Goal: Task Accomplishment & Management: Use online tool/utility

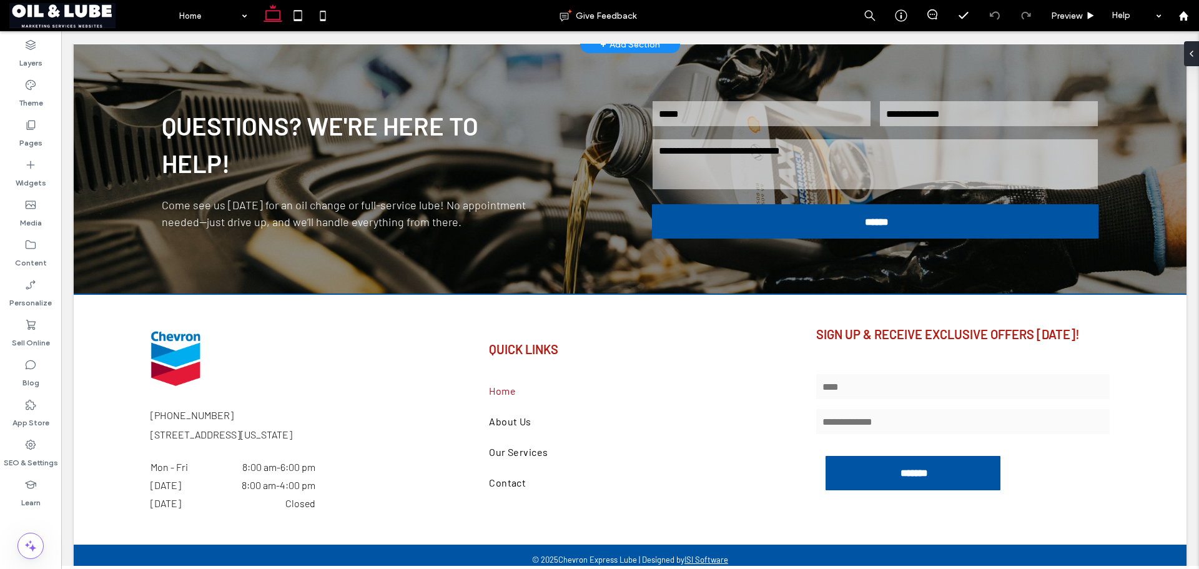
scroll to position [2326, 0]
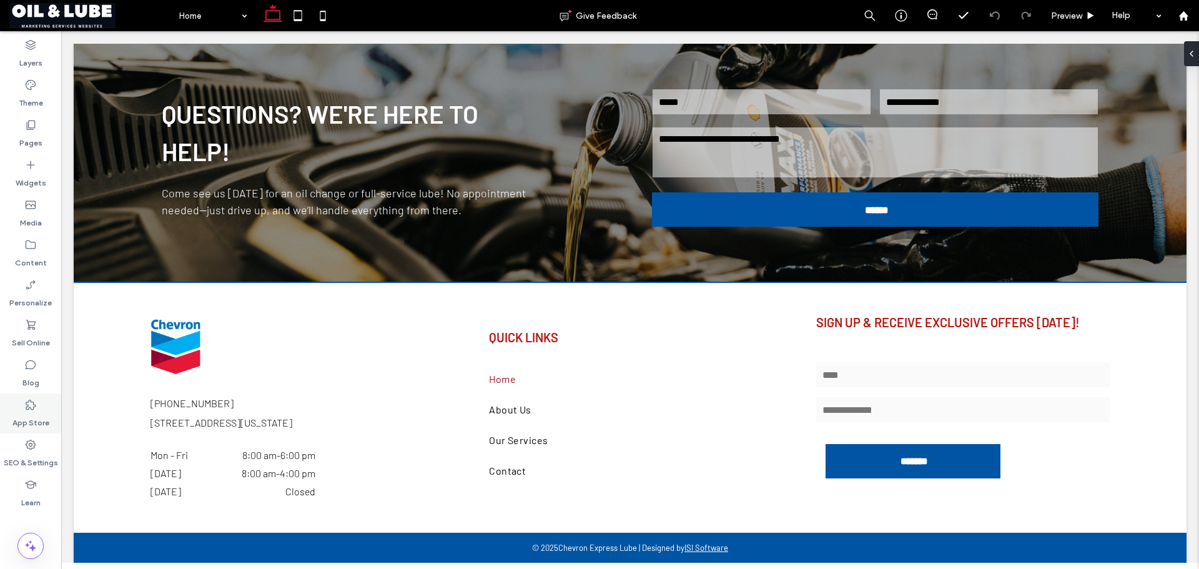
click at [30, 411] on label "App Store" at bounding box center [30, 419] width 37 height 17
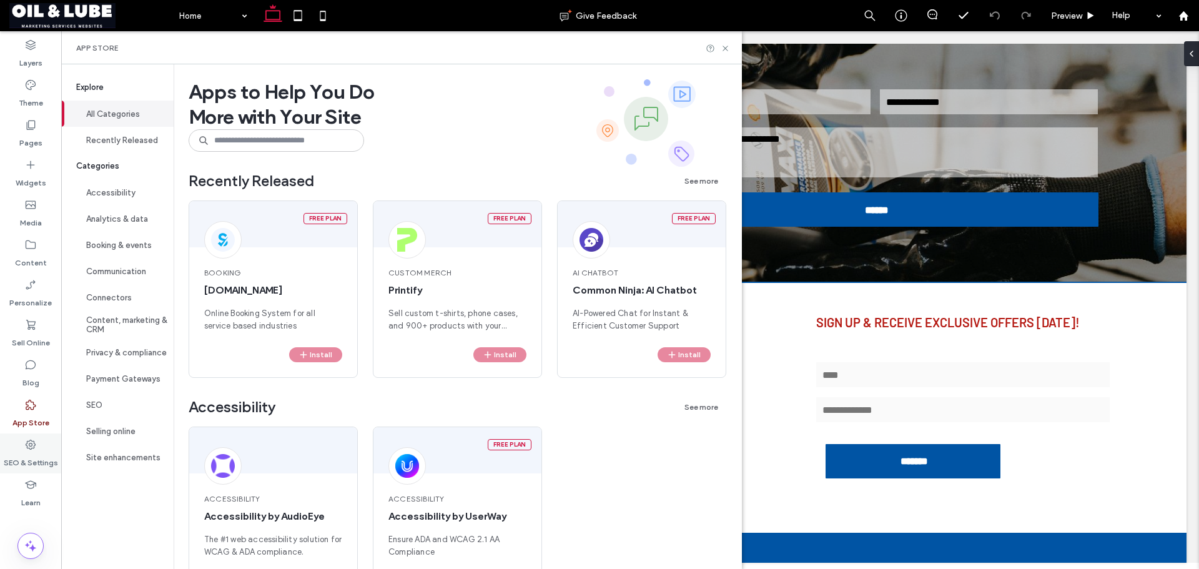
click at [33, 444] on icon at bounding box center [30, 444] width 12 height 12
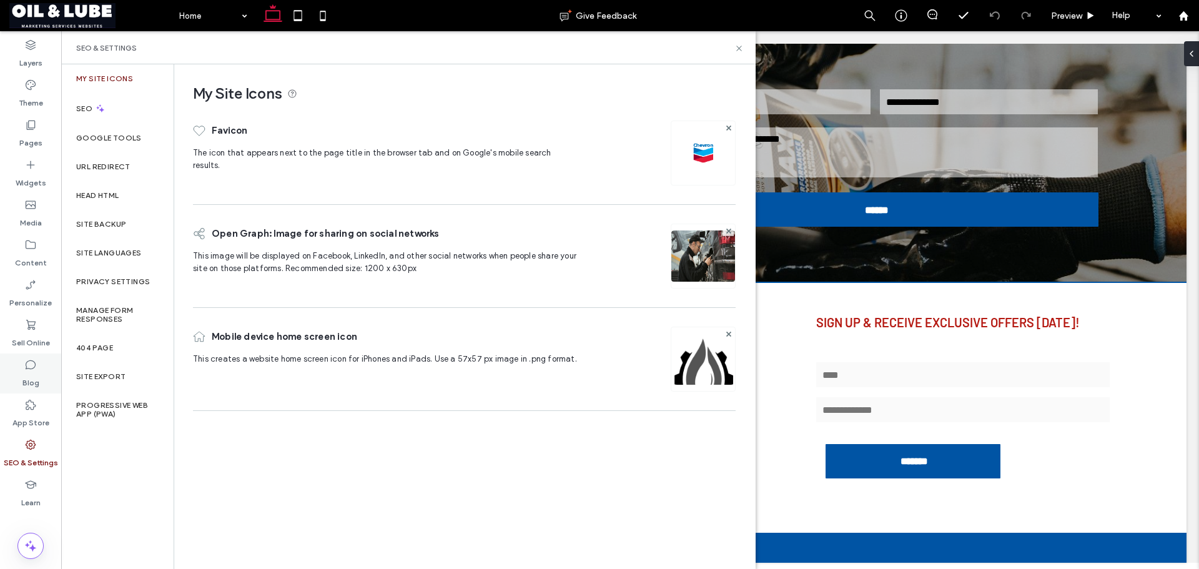
click at [34, 381] on label "Blog" at bounding box center [30, 379] width 17 height 17
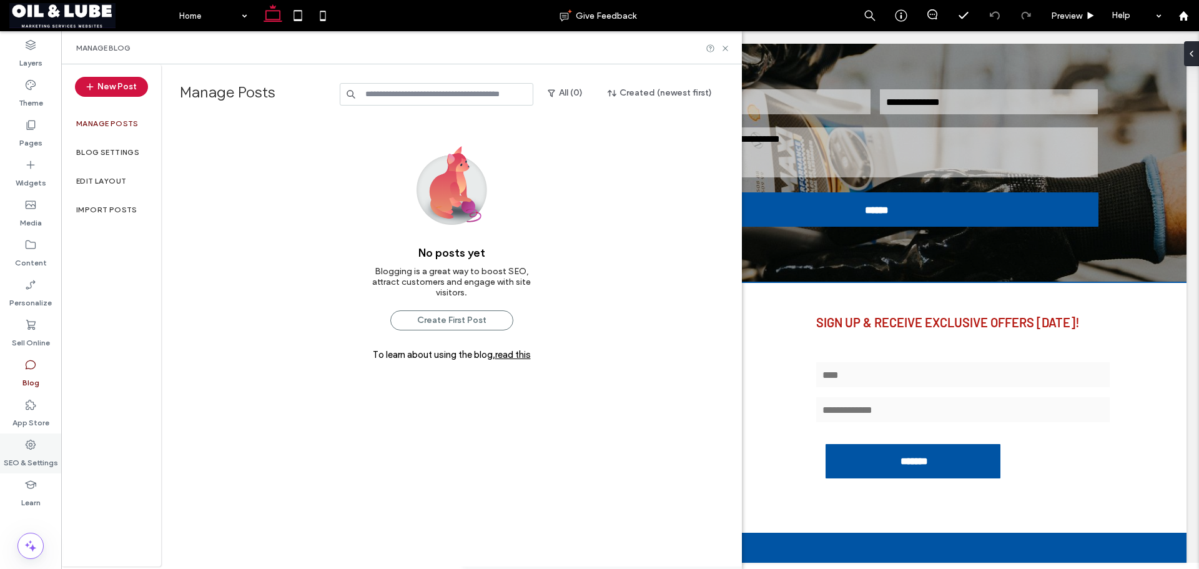
click at [35, 453] on label "SEO & Settings" at bounding box center [31, 459] width 54 height 17
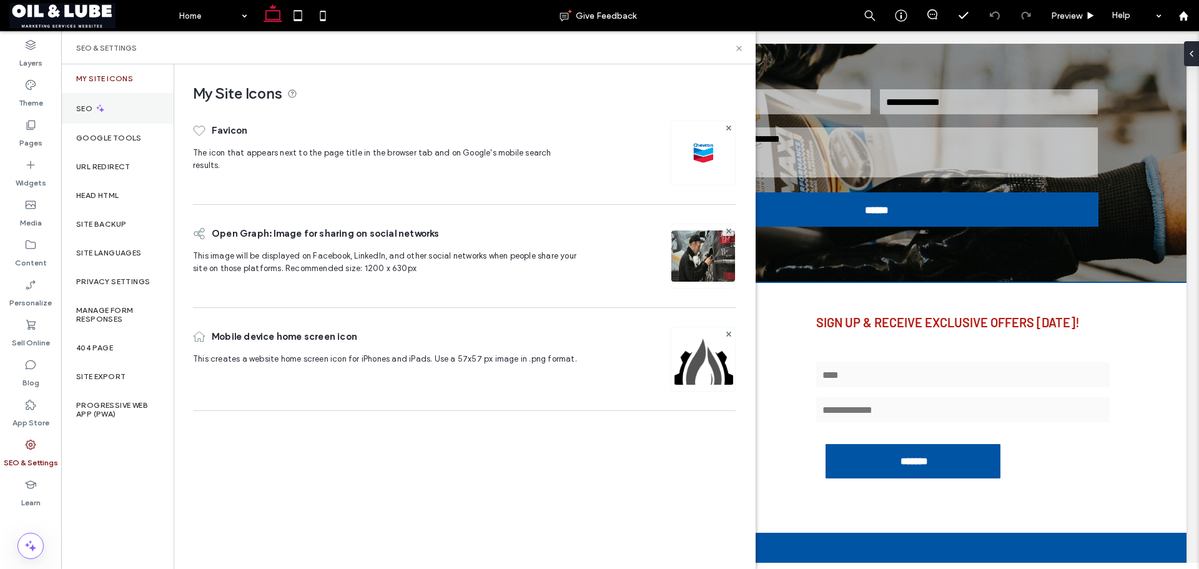
click at [110, 111] on div "SEO" at bounding box center [117, 108] width 112 height 31
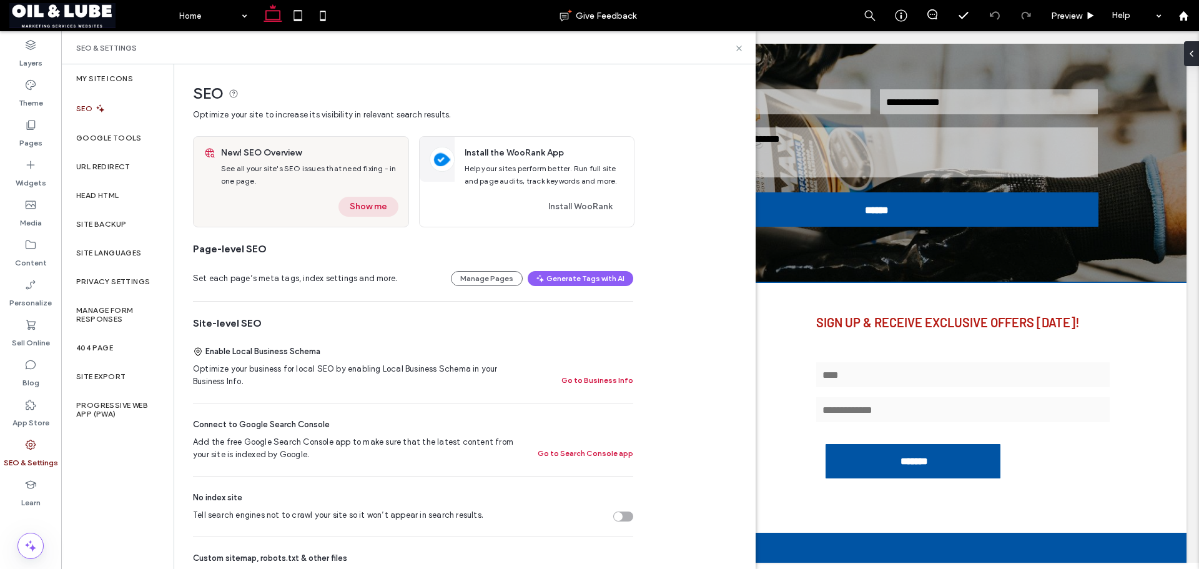
click at [352, 207] on button "Show me" at bounding box center [368, 207] width 60 height 20
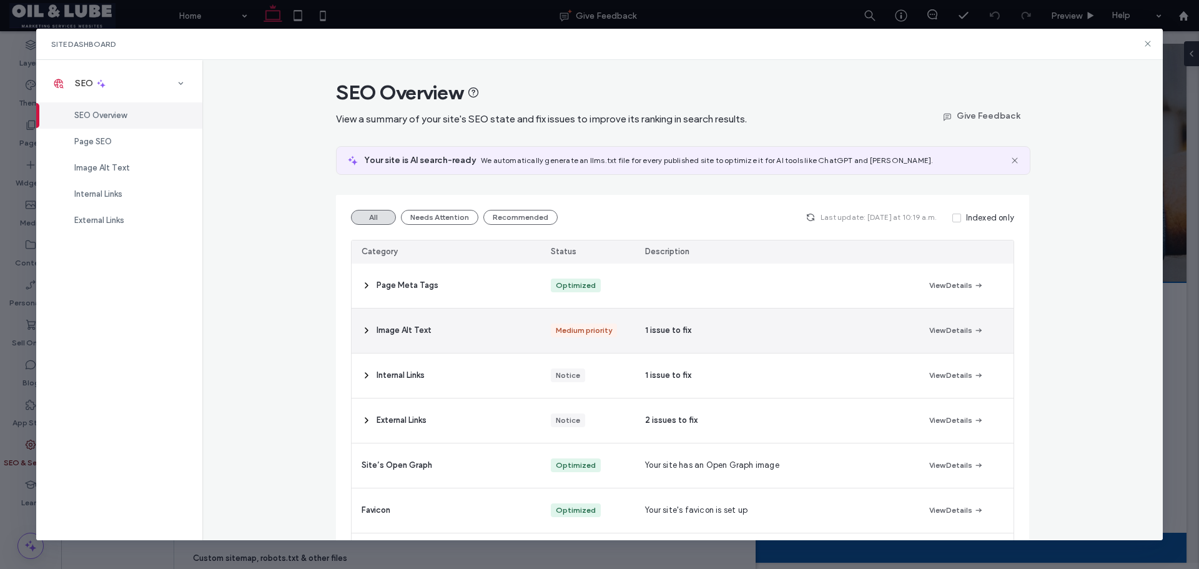
click at [588, 327] on div "Medium priority" at bounding box center [584, 330] width 56 height 14
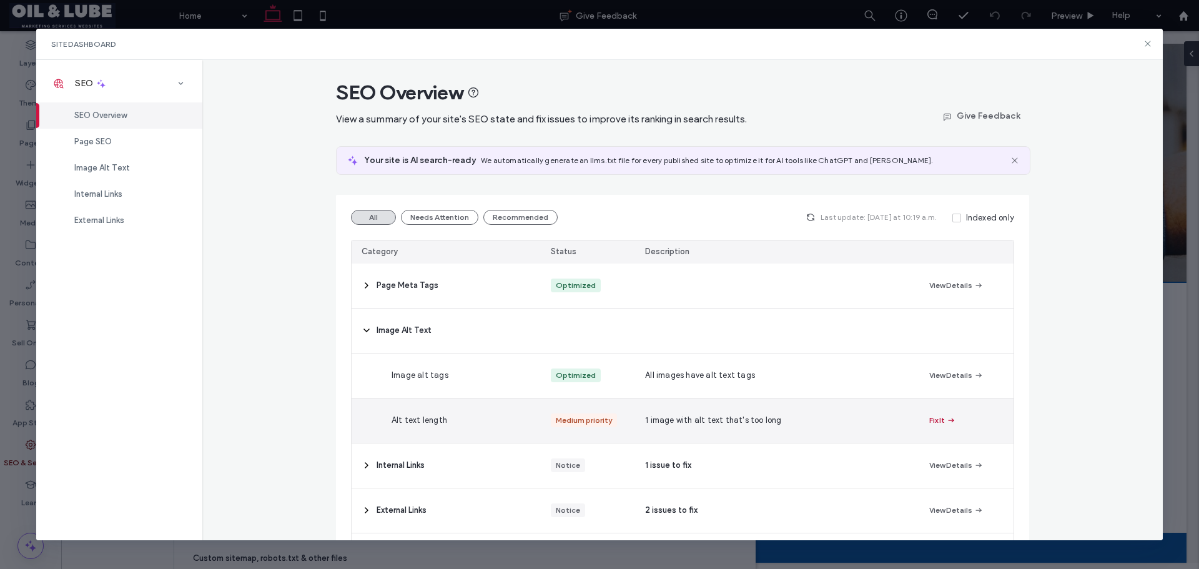
click at [934, 424] on button "Fix It" at bounding box center [942, 420] width 27 height 15
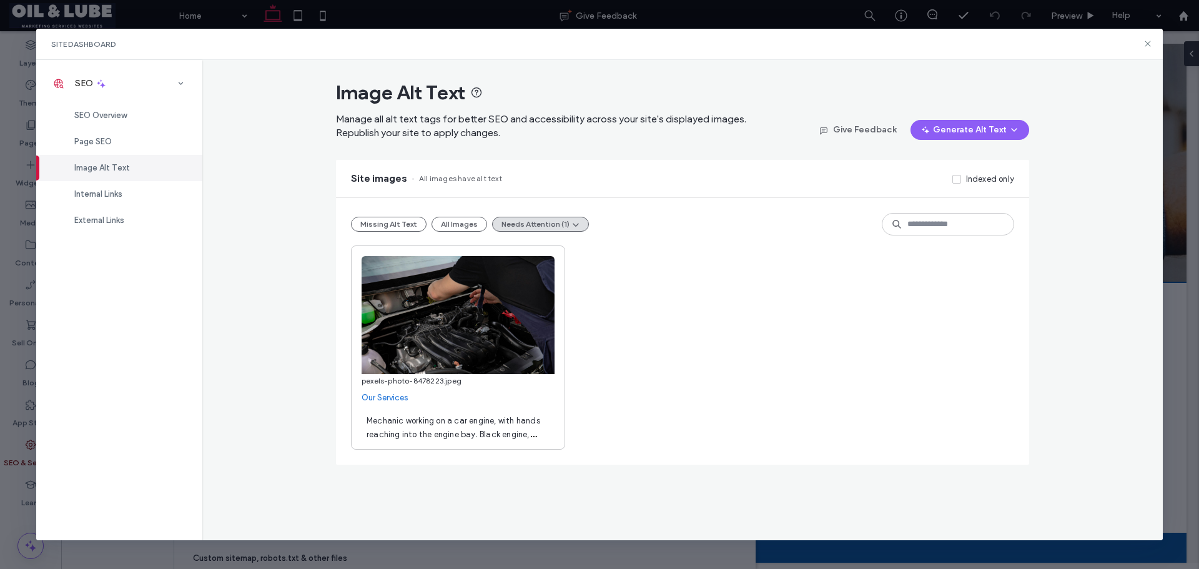
click at [448, 431] on span "Mechanic working on a car engine, with hands reaching into the engine bay. Blac…" at bounding box center [454, 434] width 174 height 37
drag, startPoint x: 466, startPoint y: 433, endPoint x: 420, endPoint y: 422, distance: 46.8
click at [420, 422] on textarea "**********" at bounding box center [458, 426] width 193 height 35
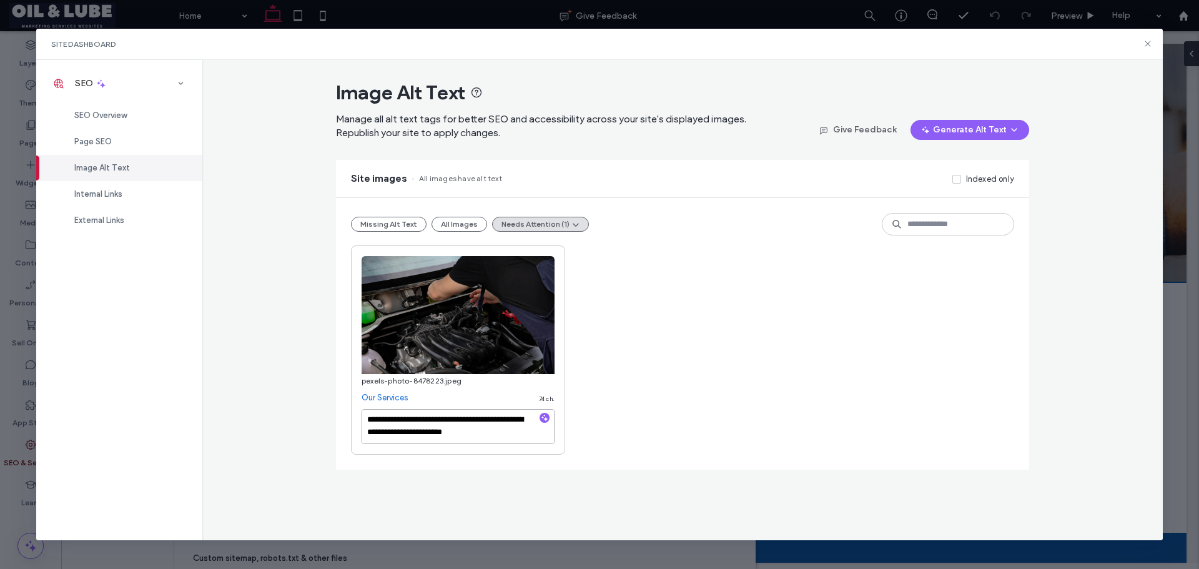
type textarea "**********"
click at [710, 293] on div "**********" at bounding box center [682, 349] width 663 height 209
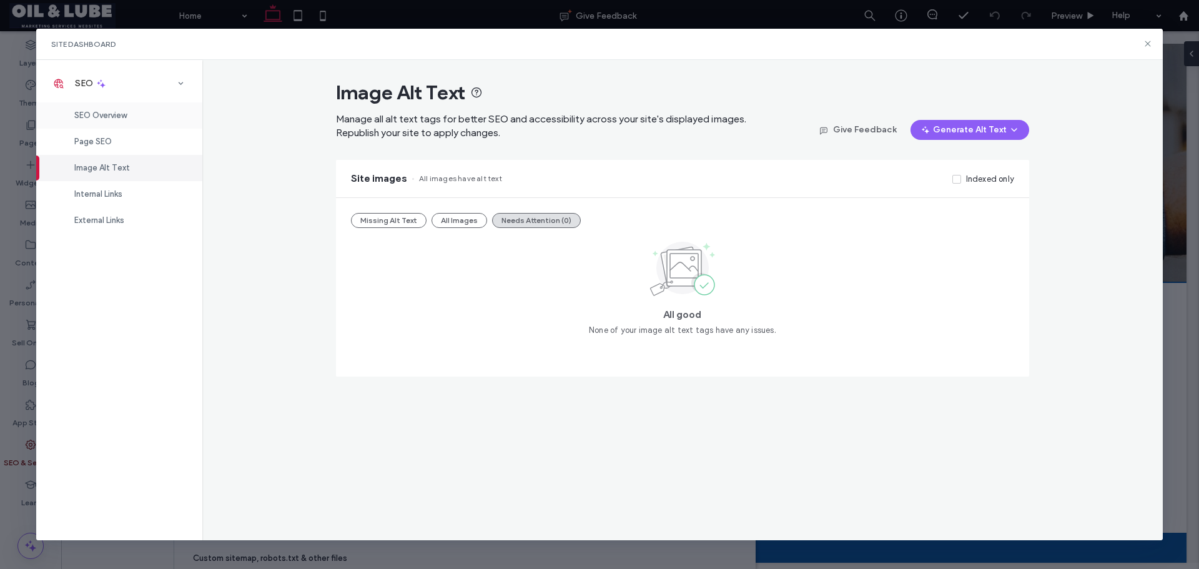
click at [131, 116] on div "SEO Overview" at bounding box center [119, 115] width 166 height 26
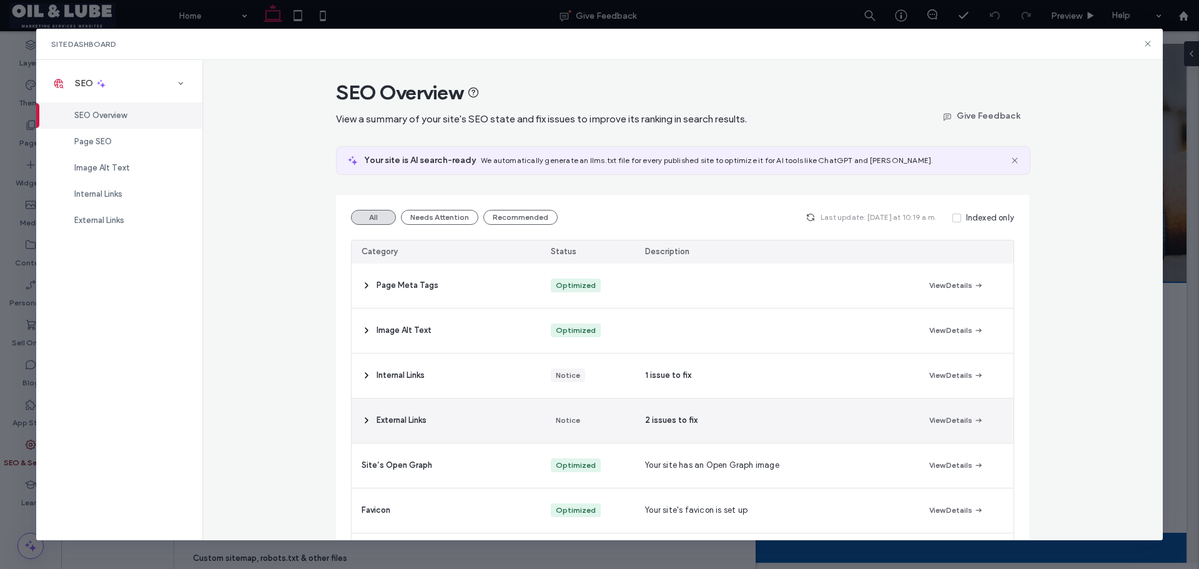
scroll to position [143, 0]
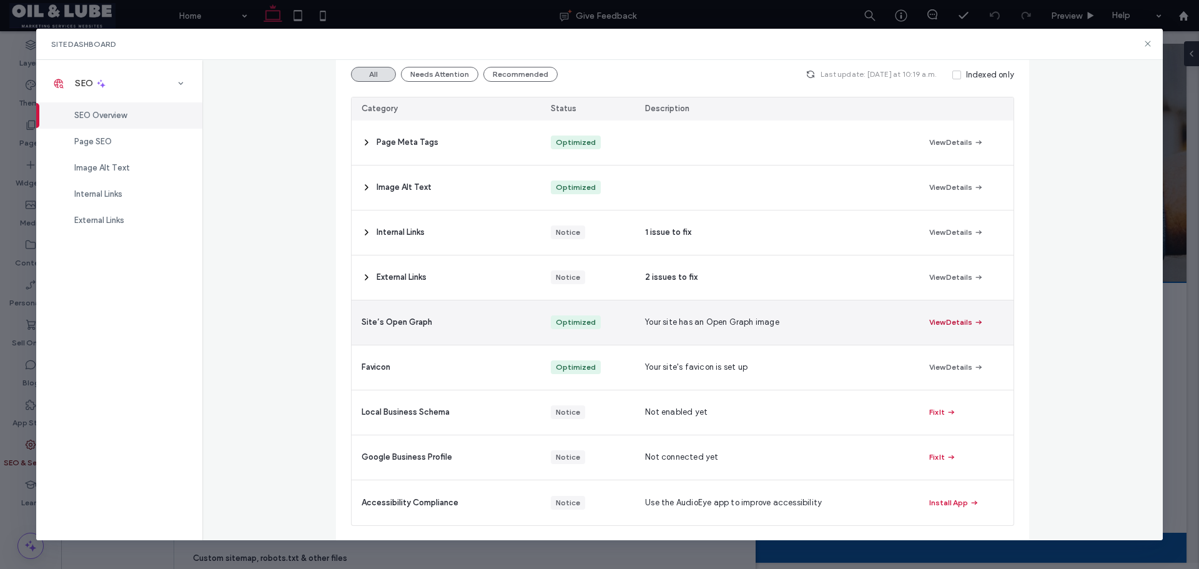
click at [972, 322] on span "button" at bounding box center [977, 322] width 11 height 14
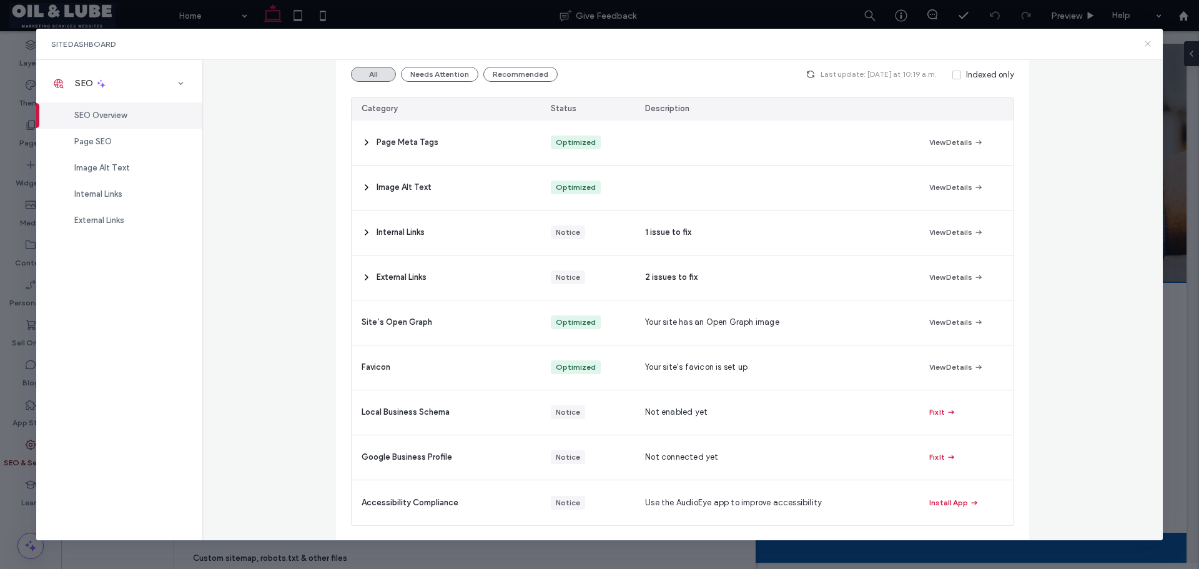
click at [1145, 42] on icon at bounding box center [1148, 44] width 10 height 10
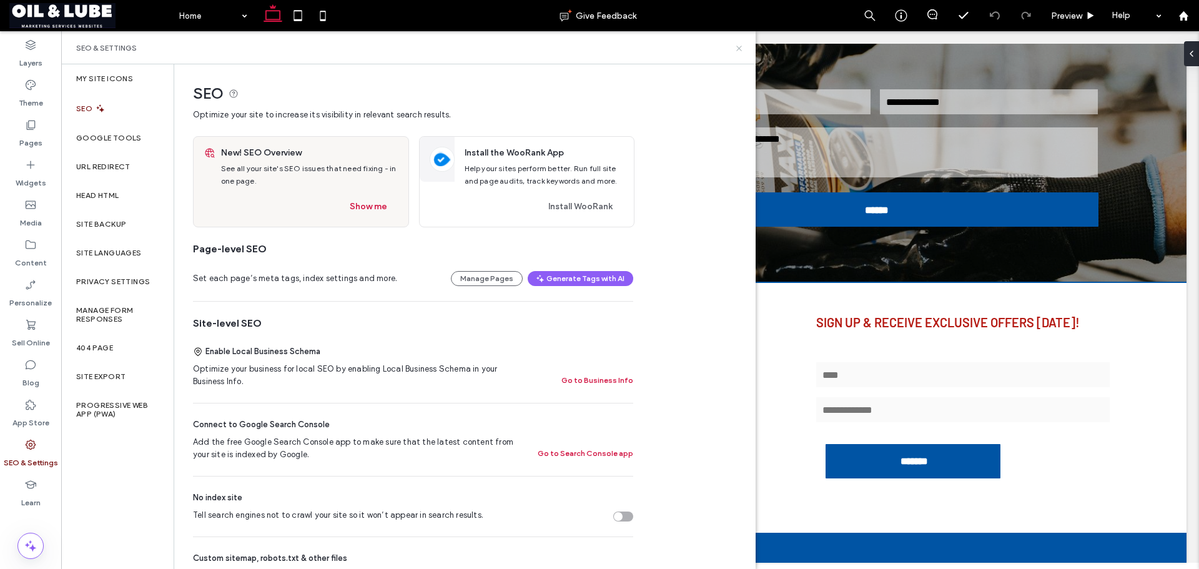
click at [738, 49] on icon at bounding box center [738, 48] width 9 height 9
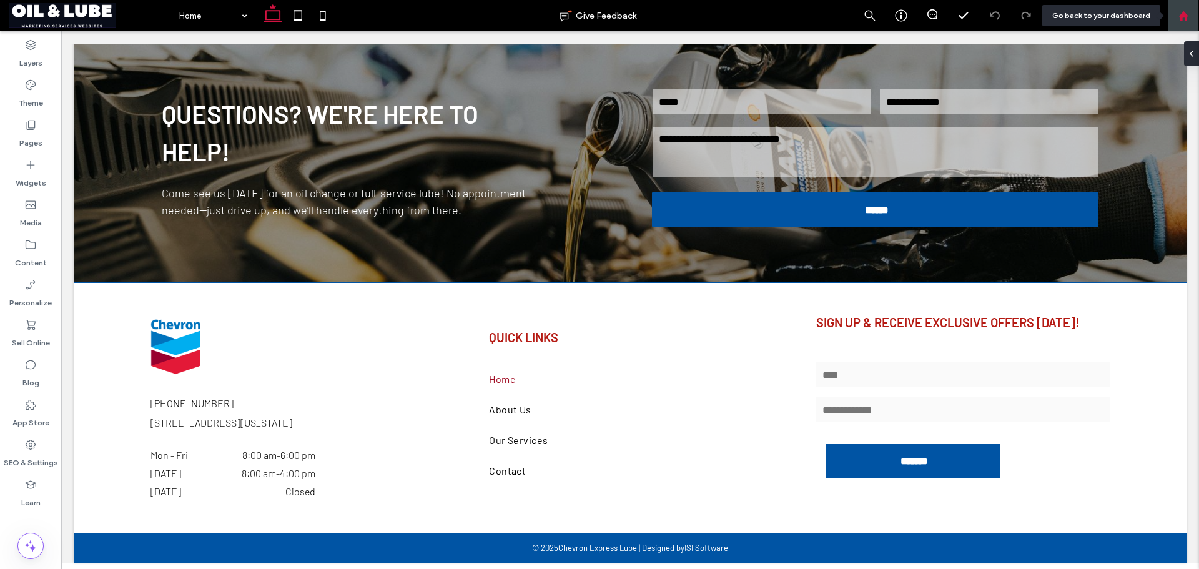
click at [1187, 24] on div at bounding box center [1183, 15] width 31 height 31
